Goal: Transaction & Acquisition: Download file/media

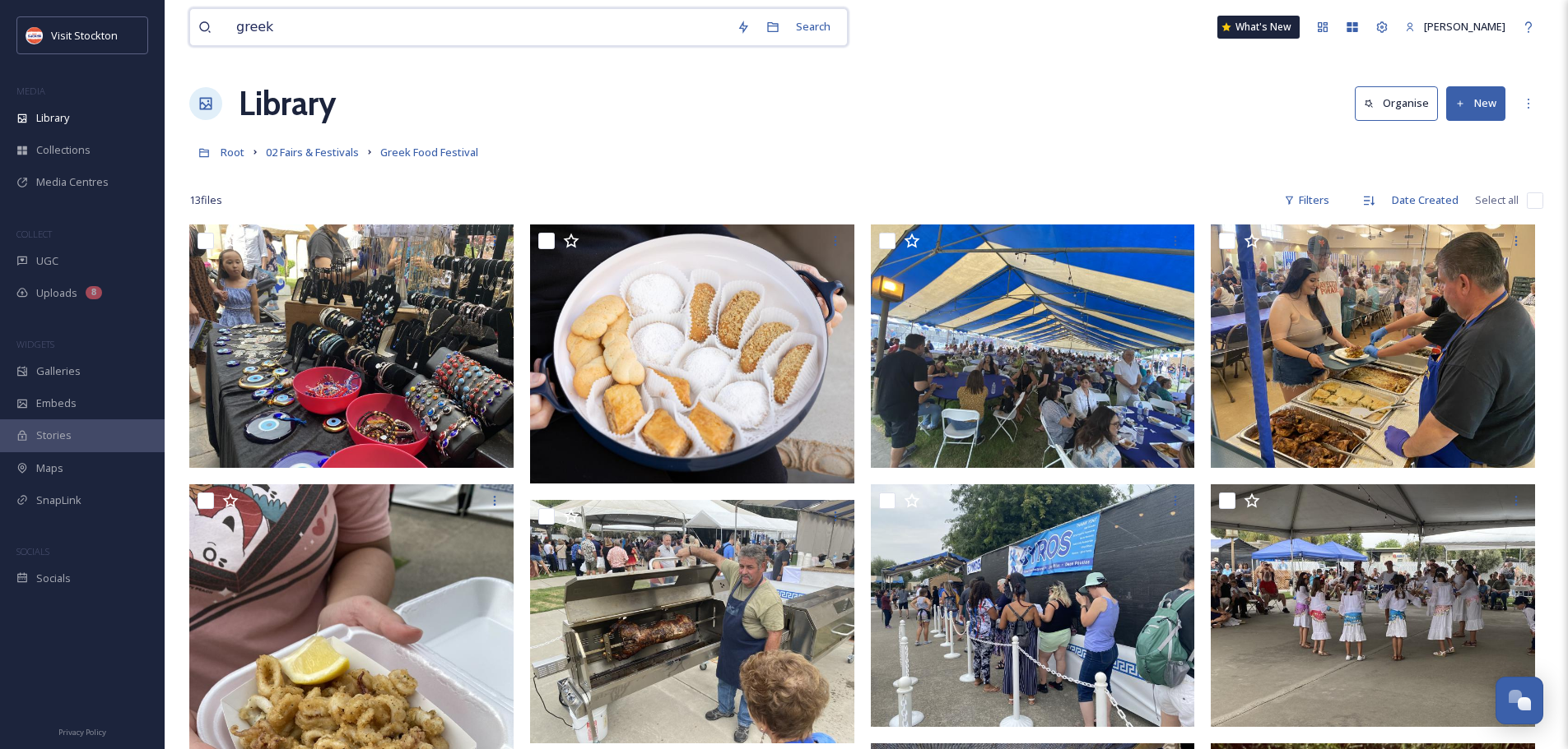
click at [234, 32] on input "greek" at bounding box center [478, 27] width 501 height 37
click at [251, 26] on input "greek" at bounding box center [478, 27] width 501 height 37
type input "[PERSON_NAME]"
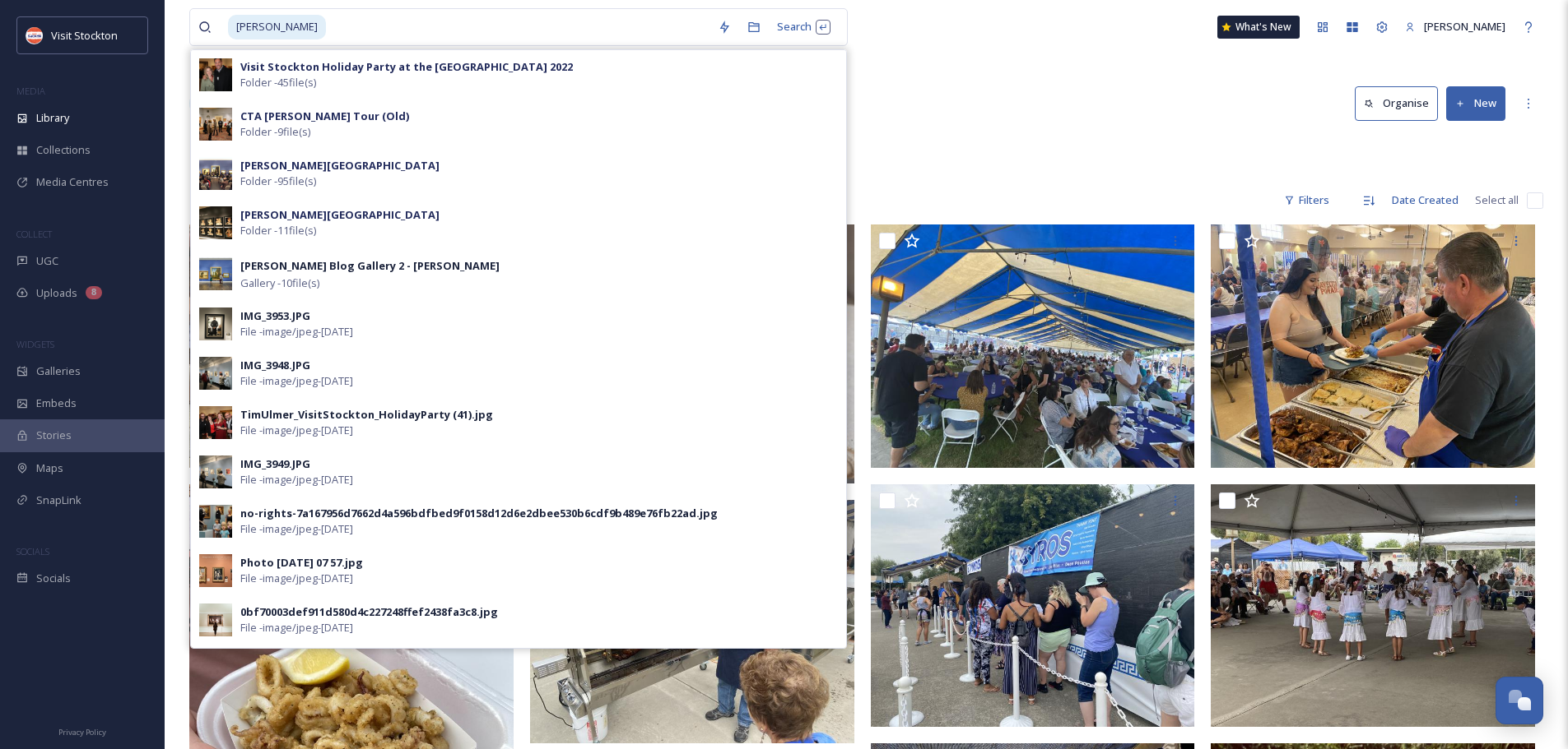
click at [300, 119] on strong "CTA [PERSON_NAME] Tour (Old)" at bounding box center [325, 116] width 168 height 15
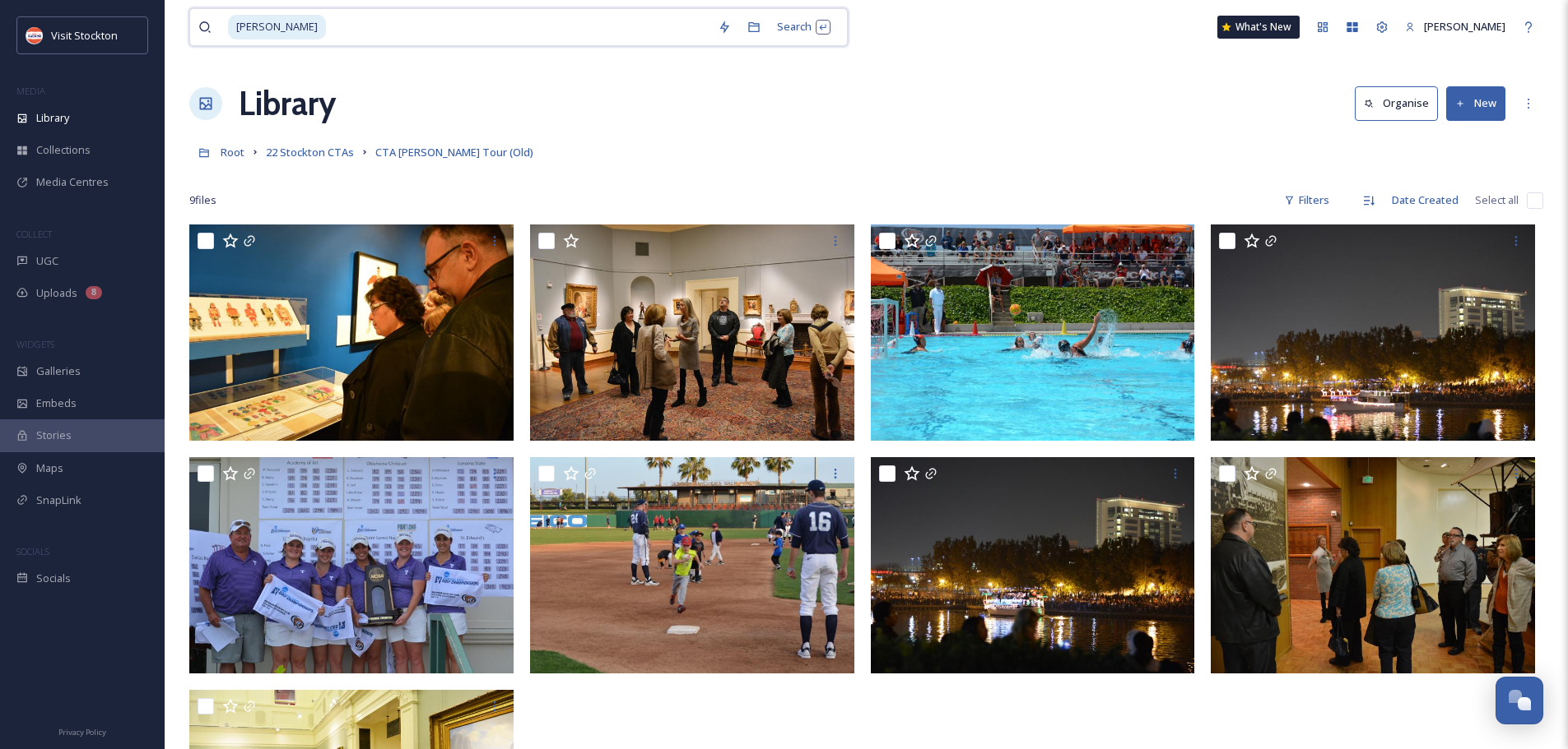
click at [328, 18] on input at bounding box center [519, 27] width 382 height 37
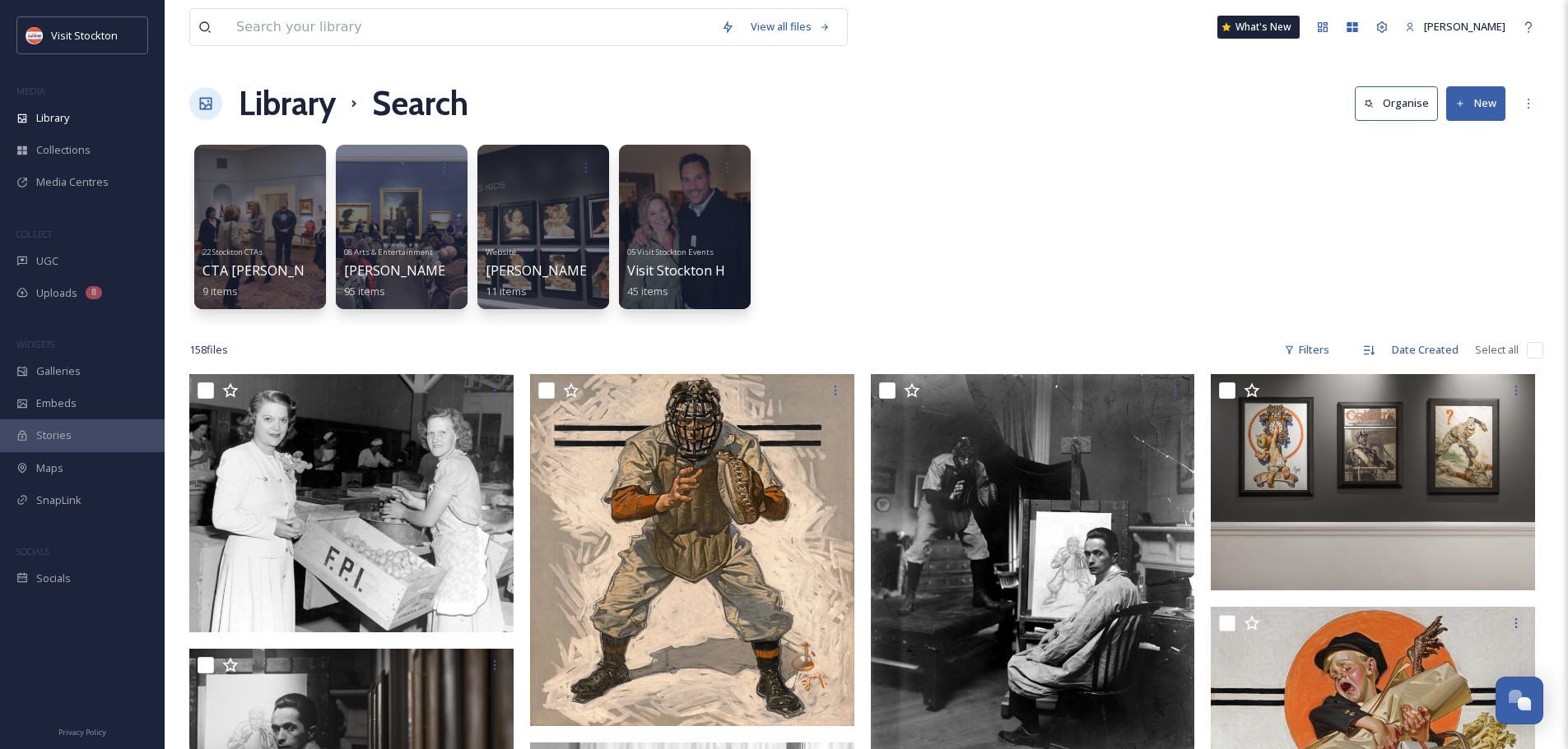
click at [415, 192] on div at bounding box center [401, 227] width 132 height 164
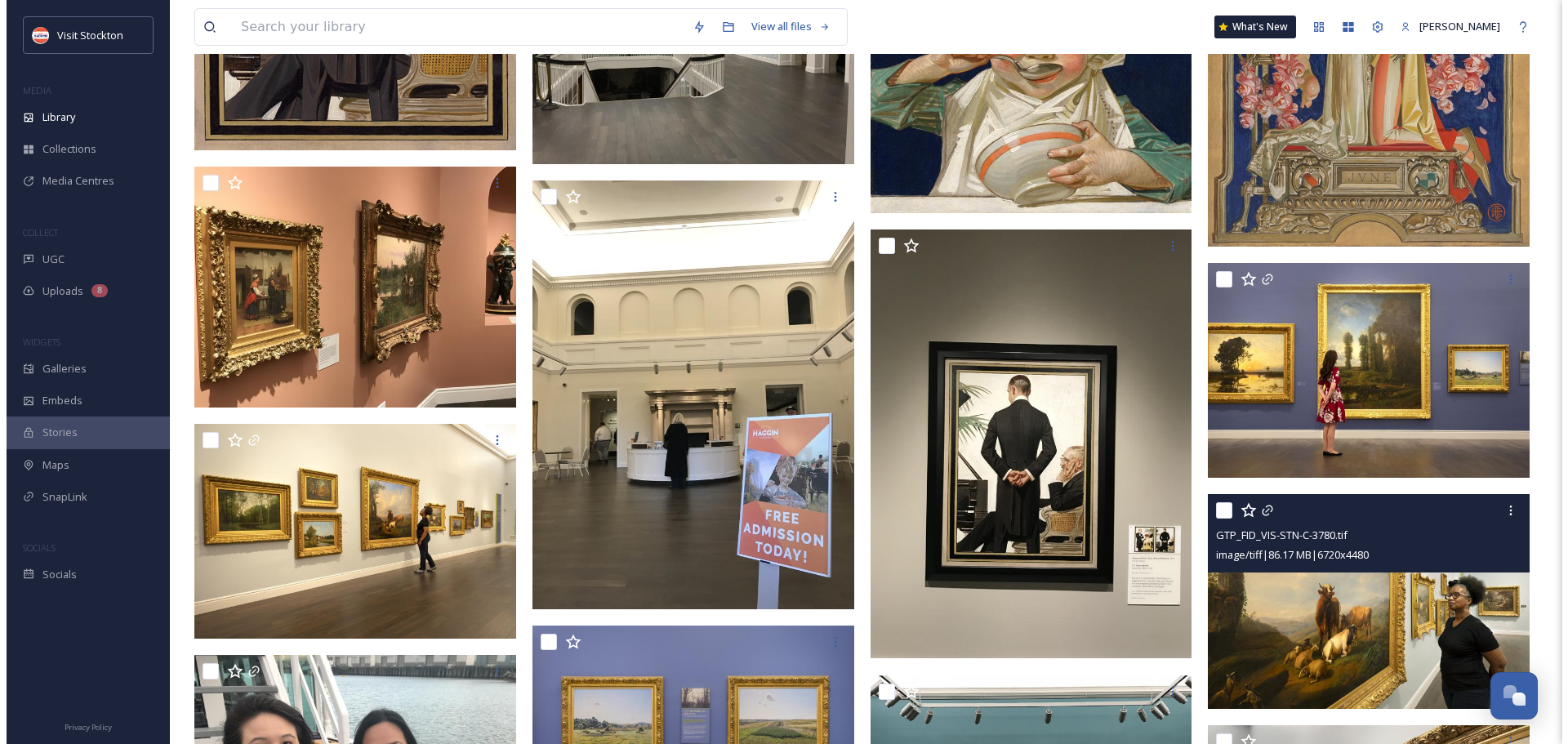
scroll to position [2180, 0]
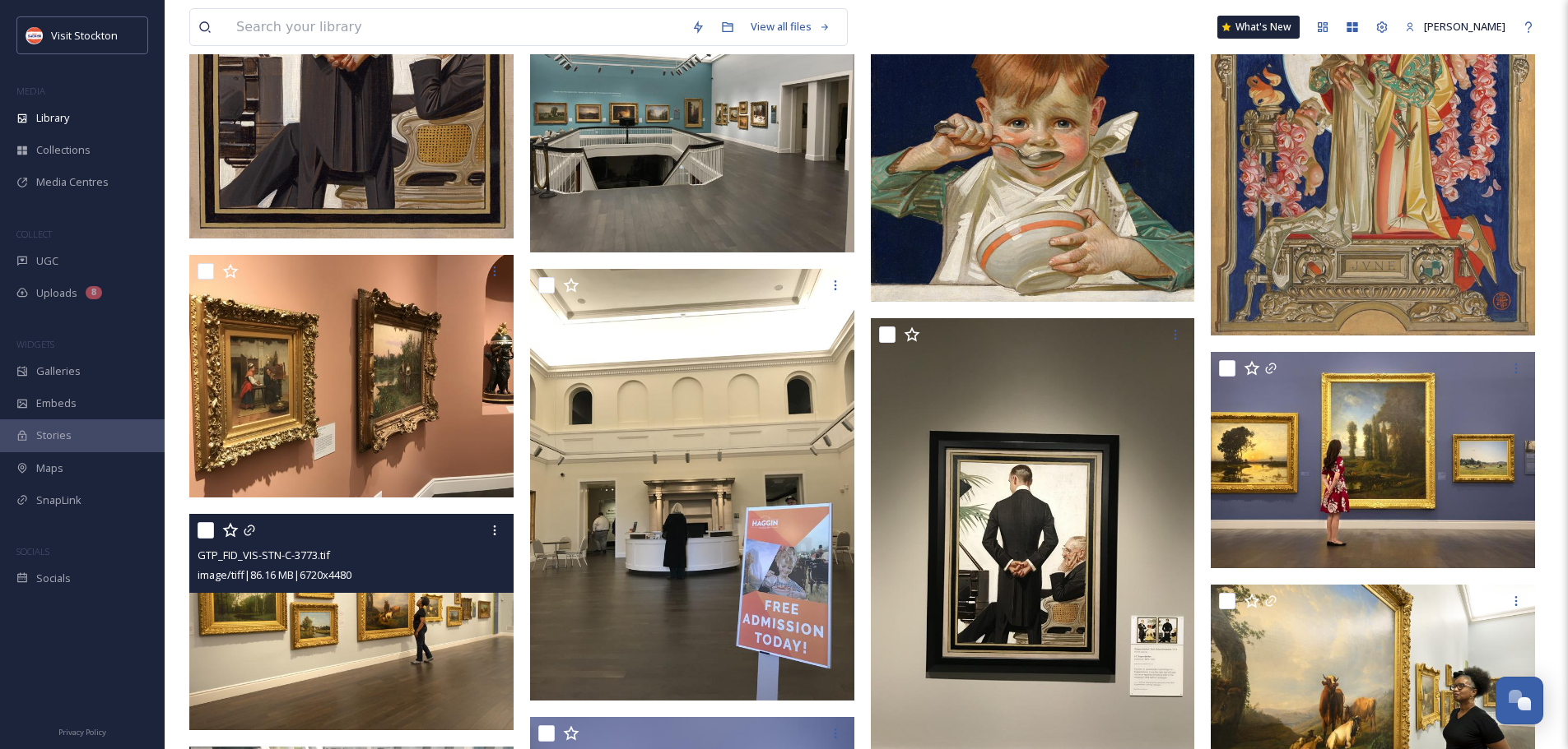
click at [462, 584] on div "image/tiff | 86.16 MB | 6720 x 4480" at bounding box center [353, 575] width 312 height 20
click at [461, 630] on img at bounding box center [351, 622] width 325 height 217
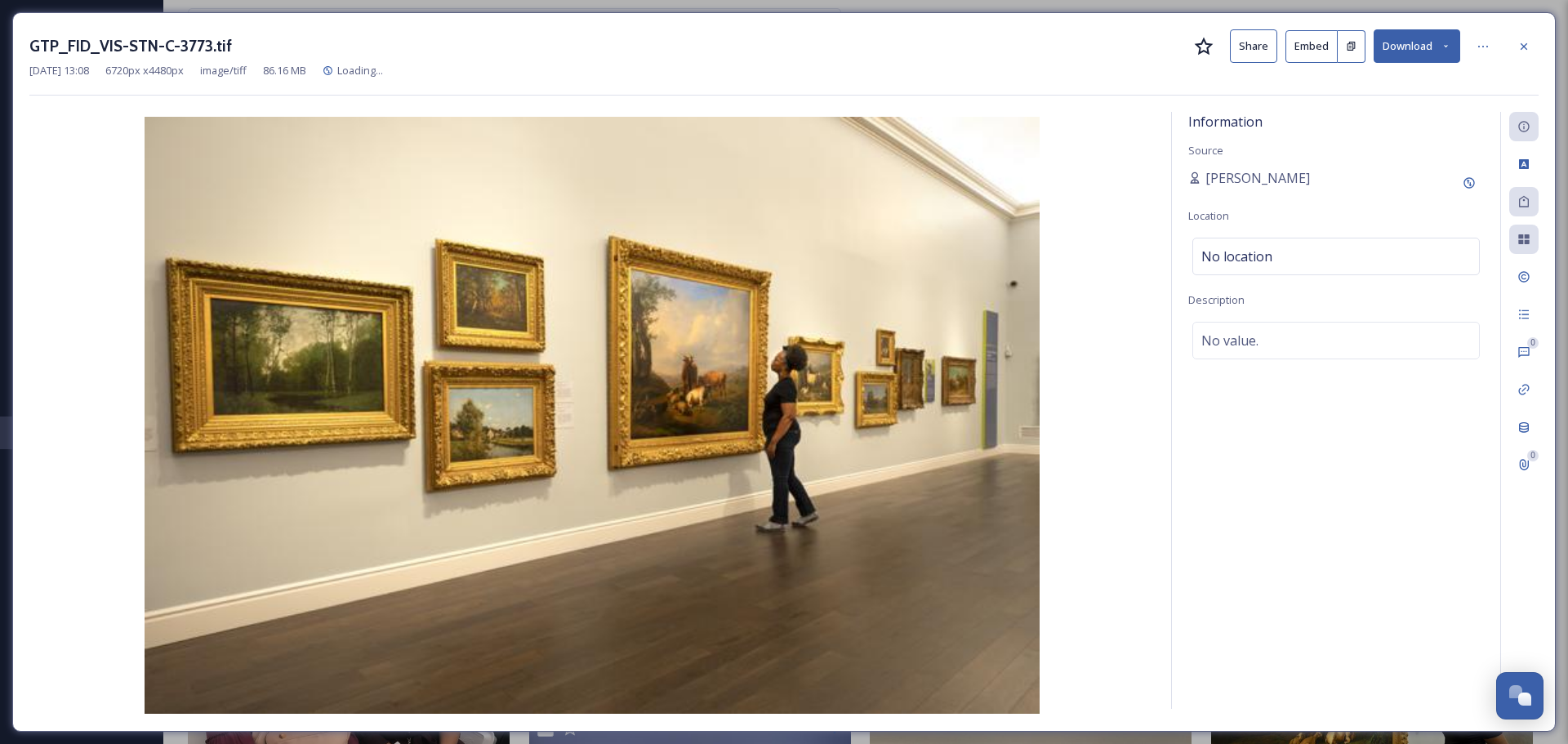
click at [1447, 46] on icon at bounding box center [1446, 46] width 4 height 2
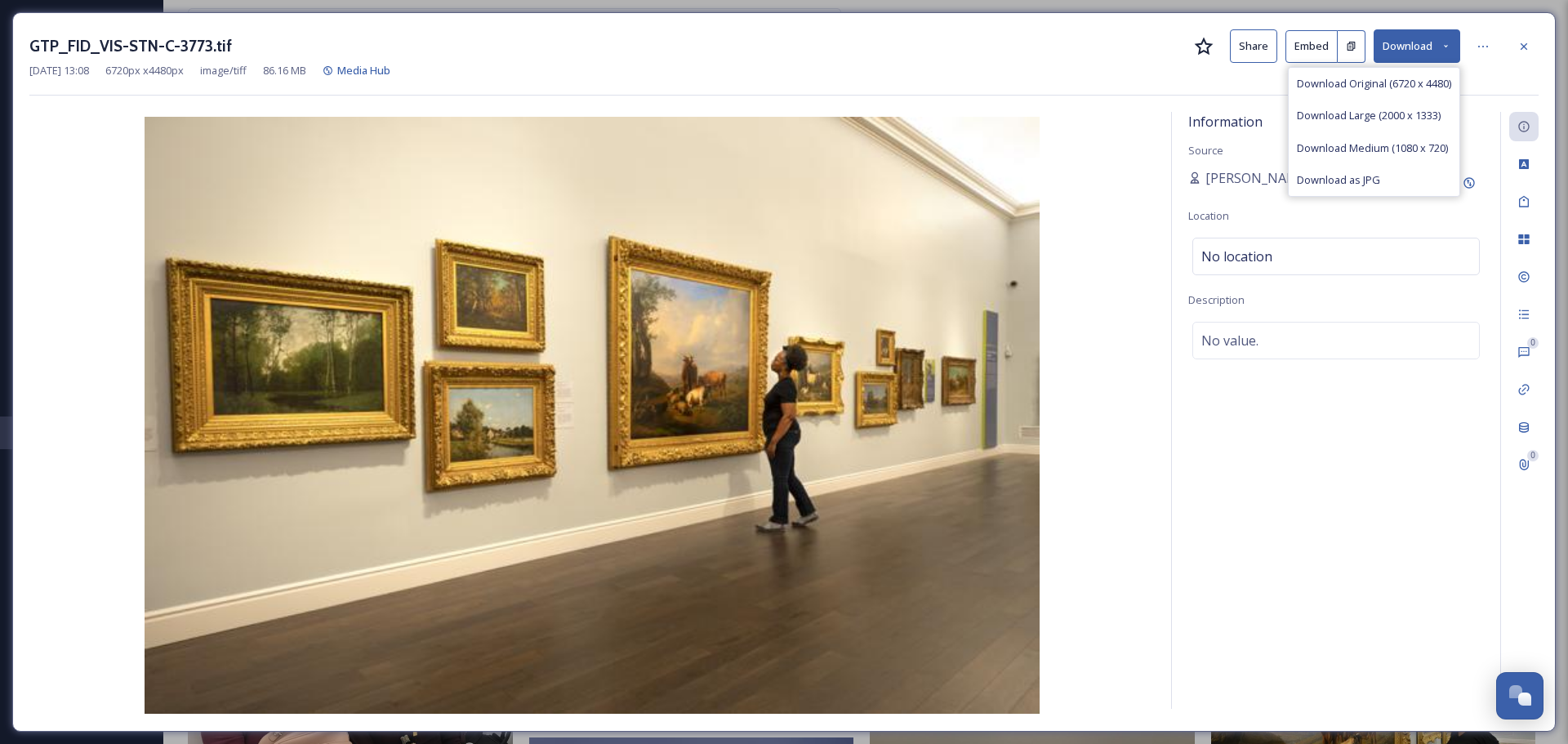
click at [1378, 141] on span "Download Medium (1080 x 720)" at bounding box center [1372, 148] width 151 height 16
